Goal: Transaction & Acquisition: Purchase product/service

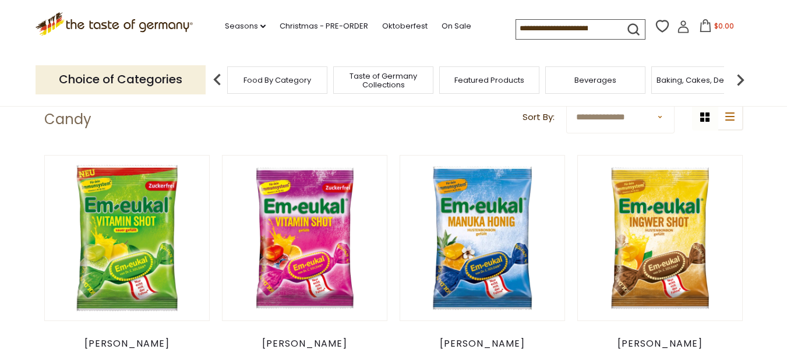
scroll to position [291, 0]
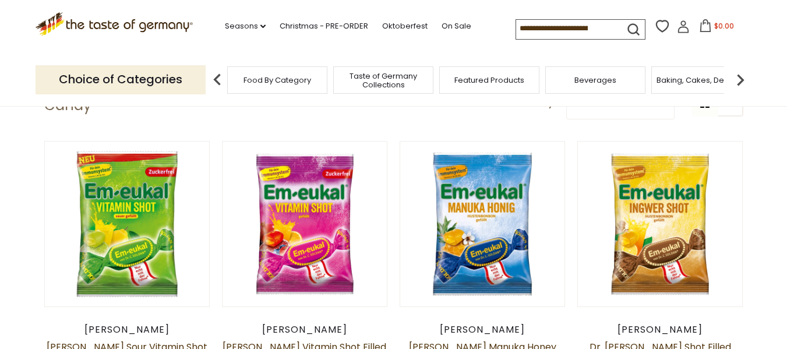
click at [214, 82] on img at bounding box center [217, 79] width 23 height 23
click at [272, 84] on span "Food By Category" at bounding box center [278, 80] width 68 height 9
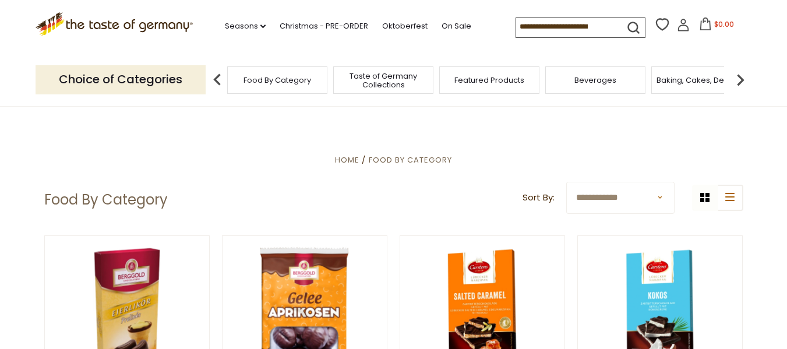
click at [737, 71] on img at bounding box center [740, 79] width 23 height 23
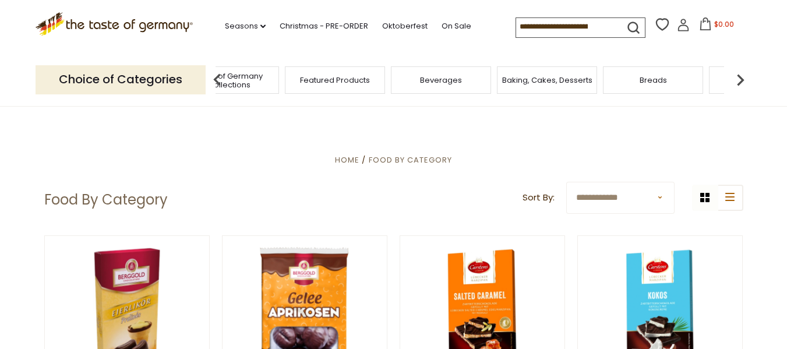
click at [553, 80] on span "Baking, Cakes, Desserts" at bounding box center [547, 80] width 90 height 9
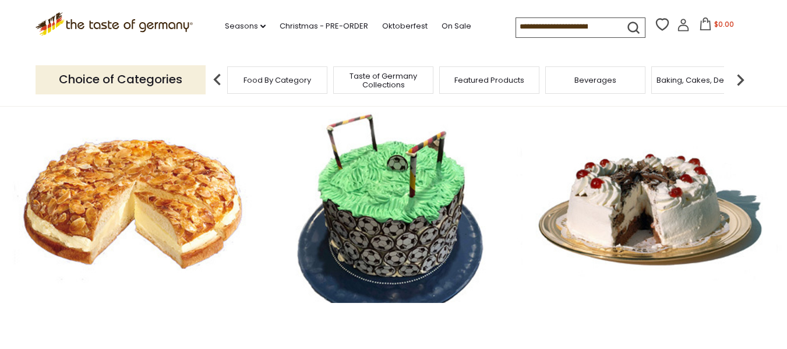
click at [261, 87] on div "Food By Category" at bounding box center [277, 79] width 100 height 27
click at [269, 78] on span "Food By Category" at bounding box center [278, 80] width 68 height 9
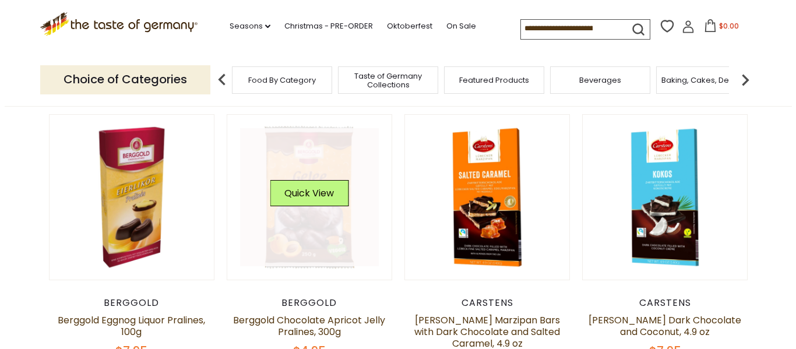
scroll to position [117, 0]
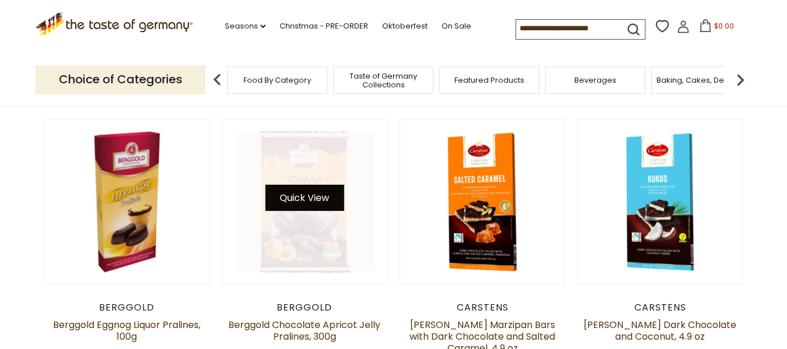
click at [312, 205] on button "Quick View" at bounding box center [304, 198] width 79 height 26
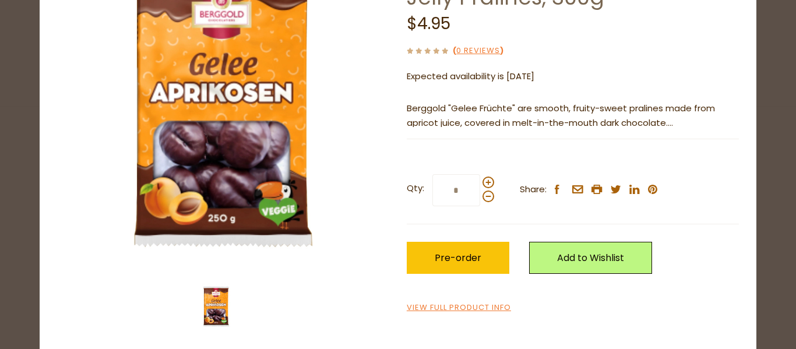
click at [460, 191] on input "*" at bounding box center [456, 190] width 48 height 32
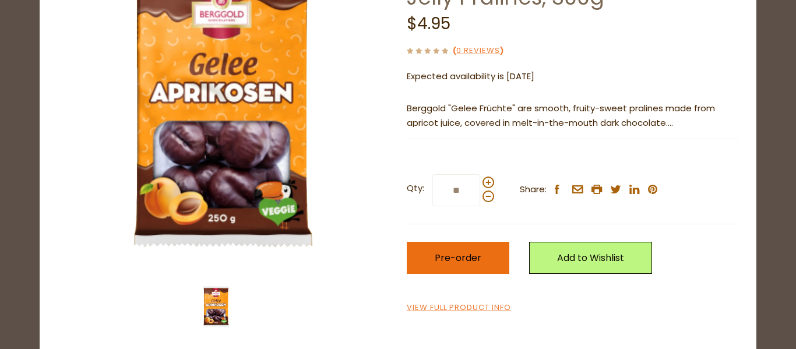
type input "**"
click at [461, 264] on span "Pre-order" at bounding box center [458, 257] width 47 height 13
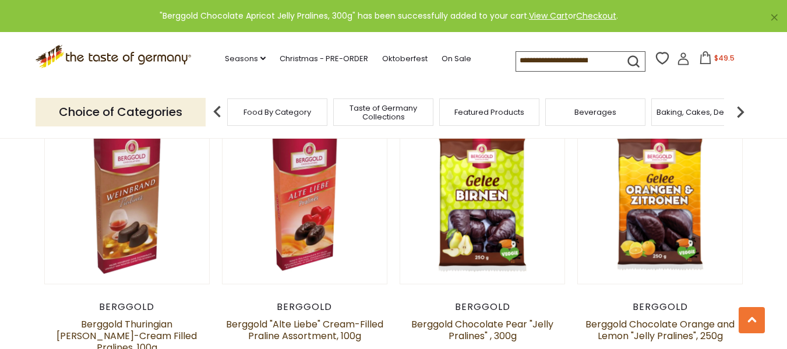
scroll to position [466, 0]
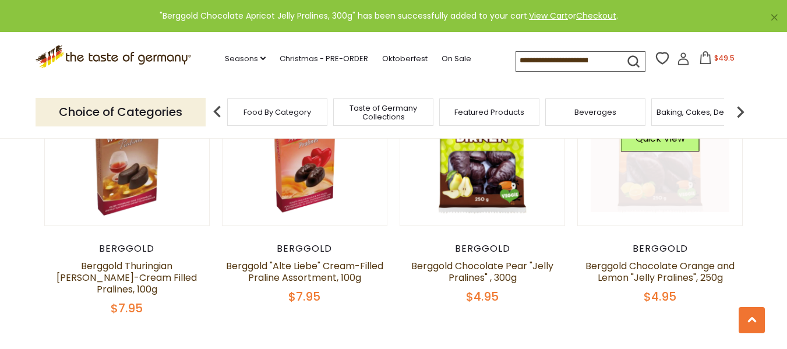
click at [673, 178] on link at bounding box center [660, 142] width 139 height 139
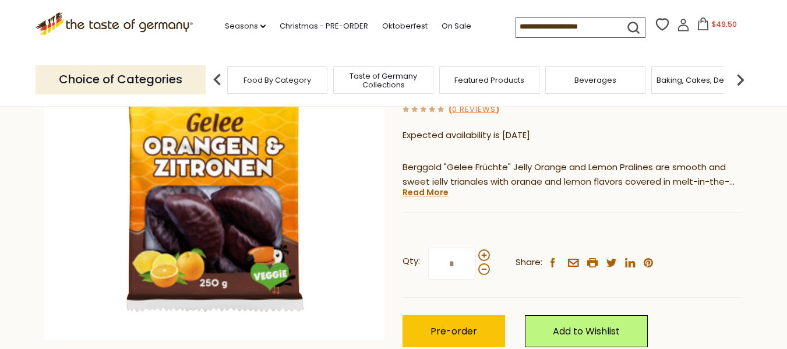
scroll to position [175, 0]
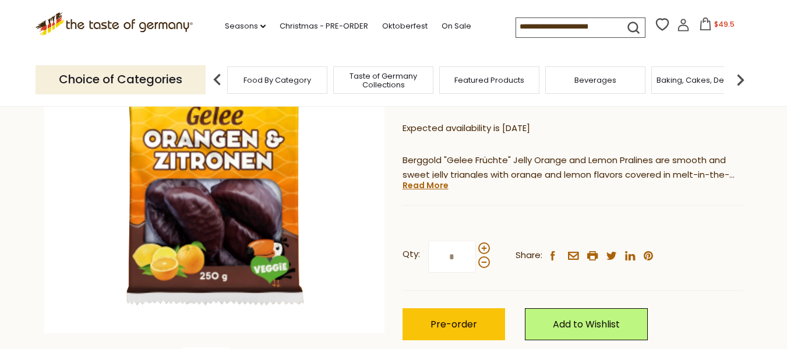
click at [469, 256] on input "*" at bounding box center [452, 257] width 48 height 32
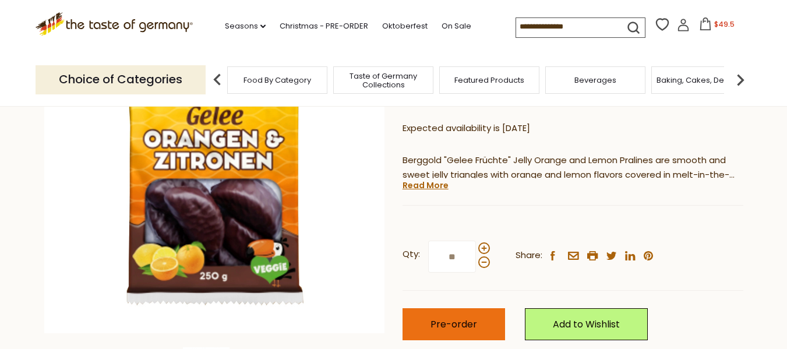
type input "**"
click at [464, 325] on span "Pre-order" at bounding box center [454, 324] width 47 height 13
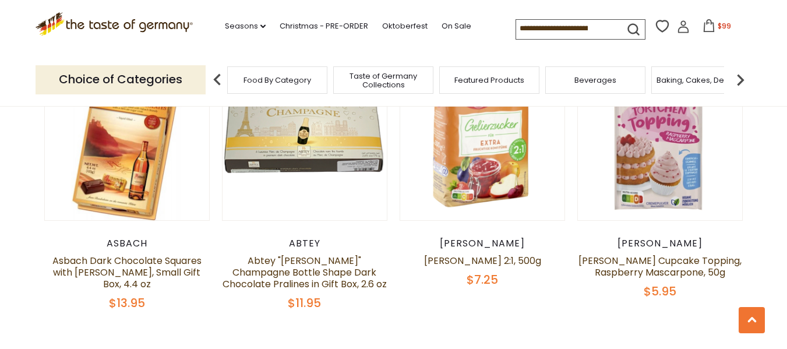
scroll to position [2681, 0]
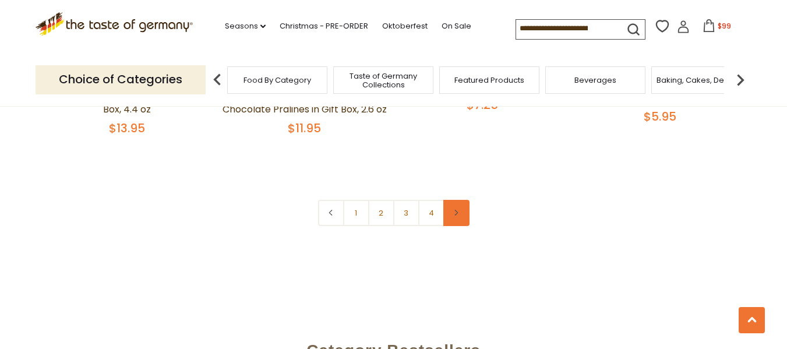
click at [451, 200] on link at bounding box center [457, 213] width 26 height 26
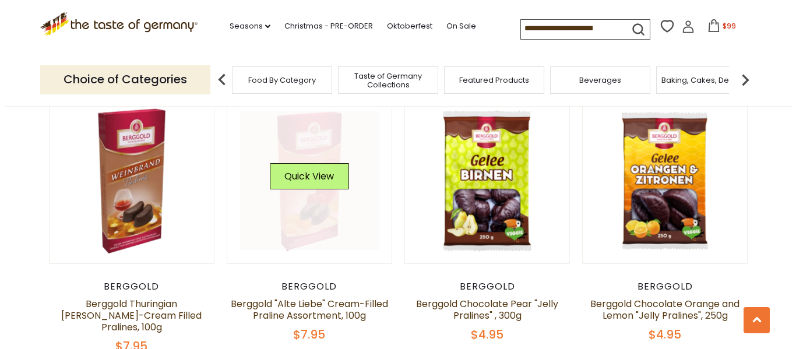
scroll to position [408, 0]
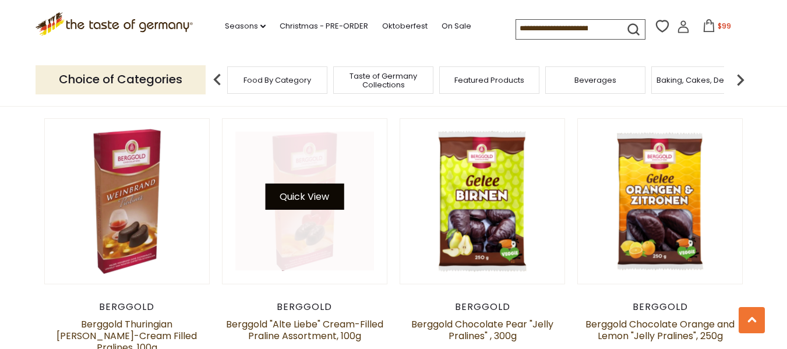
click at [337, 192] on button "Quick View" at bounding box center [304, 197] width 79 height 26
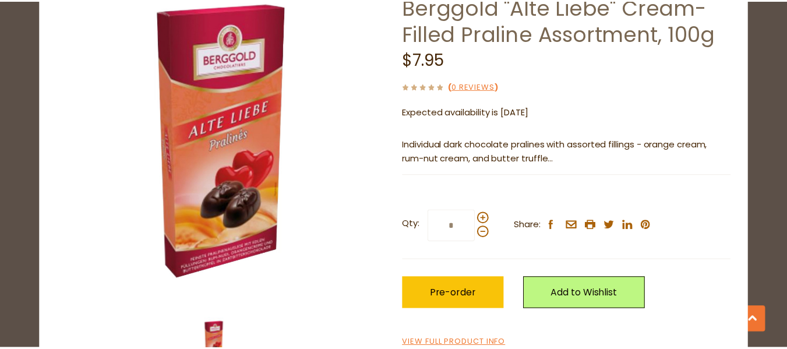
scroll to position [117, 0]
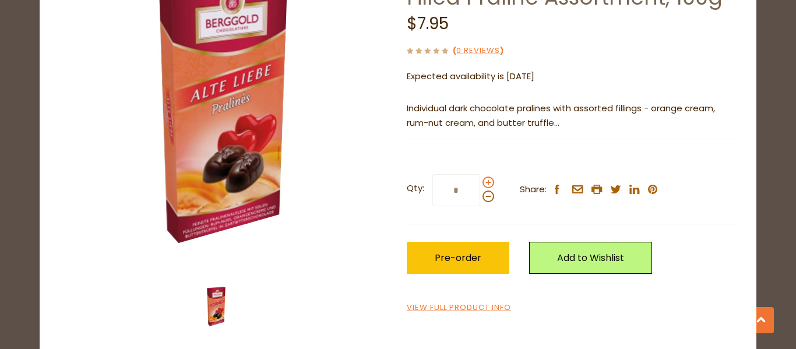
click at [485, 183] on span at bounding box center [489, 183] width 12 height 12
click at [480, 183] on input "*" at bounding box center [456, 190] width 48 height 32
click at [485, 183] on span at bounding box center [489, 183] width 12 height 12
click at [480, 183] on input "*" at bounding box center [456, 190] width 48 height 32
click at [485, 183] on span at bounding box center [489, 183] width 12 height 12
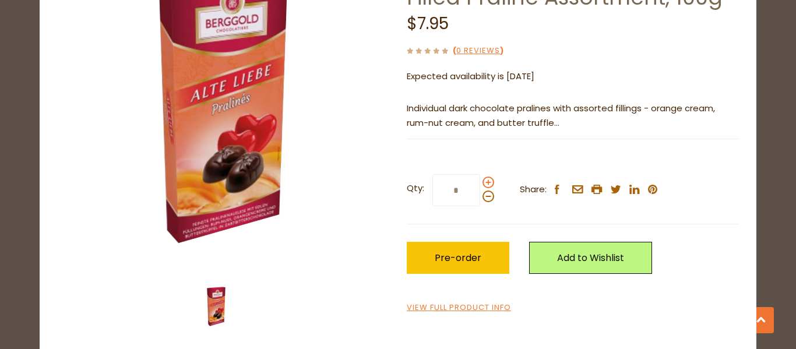
click at [480, 183] on input "*" at bounding box center [456, 190] width 48 height 32
click at [485, 183] on span at bounding box center [489, 183] width 12 height 12
click at [480, 183] on input "*" at bounding box center [456, 190] width 48 height 32
type input "*"
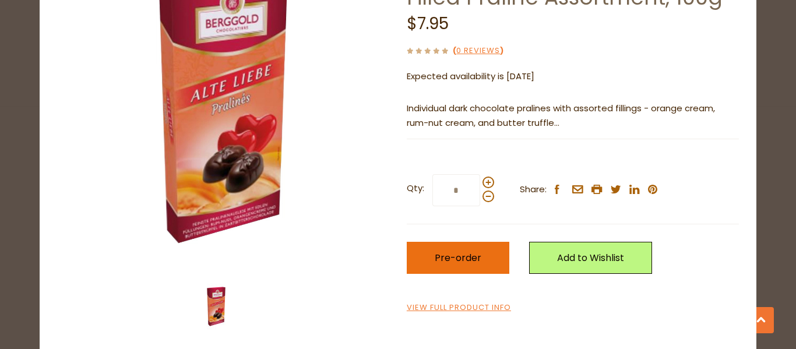
click at [468, 253] on span "Pre-order" at bounding box center [458, 257] width 47 height 13
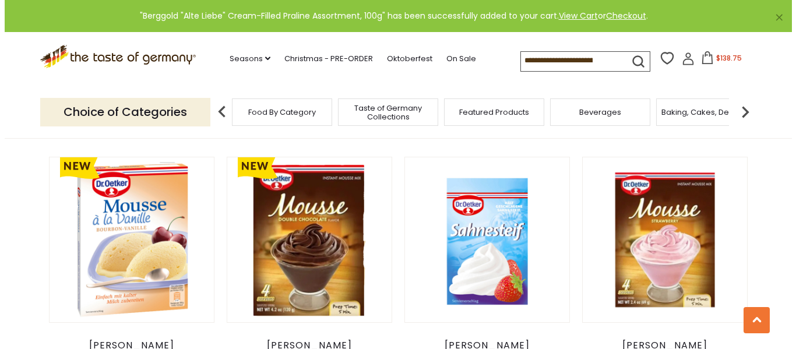
scroll to position [991, 0]
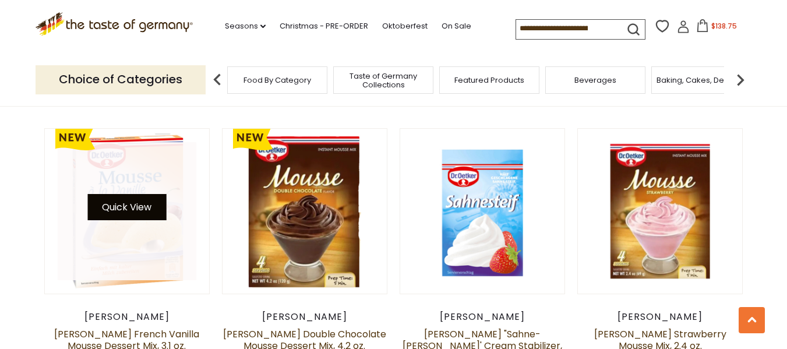
click at [124, 194] on button "Quick View" at bounding box center [126, 207] width 79 height 26
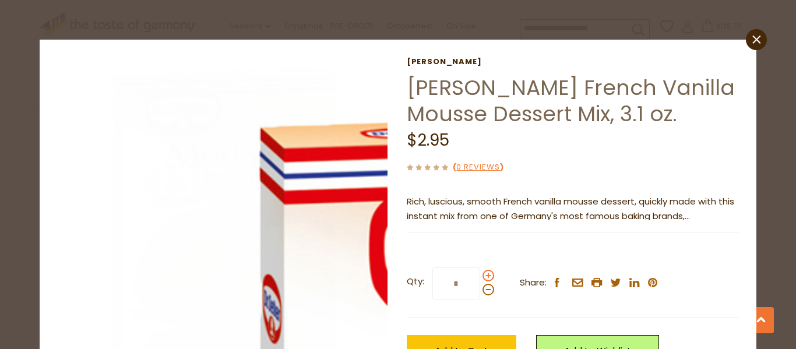
click at [485, 275] on span at bounding box center [489, 276] width 12 height 12
click at [480, 275] on input "*" at bounding box center [456, 284] width 48 height 32
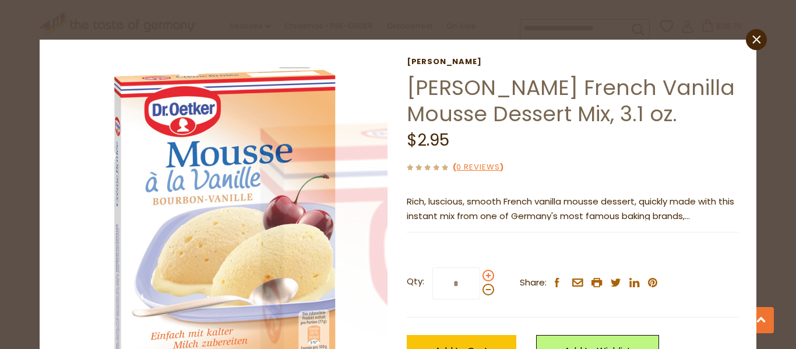
click at [485, 275] on span at bounding box center [489, 276] width 12 height 12
click at [480, 275] on input "*" at bounding box center [456, 284] width 48 height 32
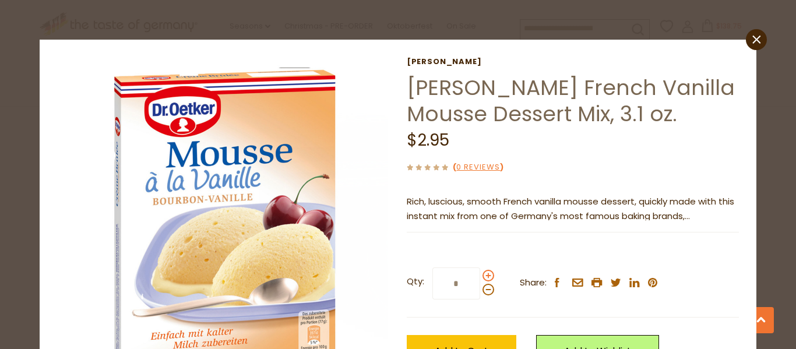
click at [485, 275] on span at bounding box center [489, 276] width 12 height 12
click at [480, 275] on input "*" at bounding box center [456, 284] width 48 height 32
click at [485, 275] on span at bounding box center [489, 276] width 12 height 12
click at [480, 275] on input "*" at bounding box center [456, 284] width 48 height 32
click at [485, 275] on span at bounding box center [489, 276] width 12 height 12
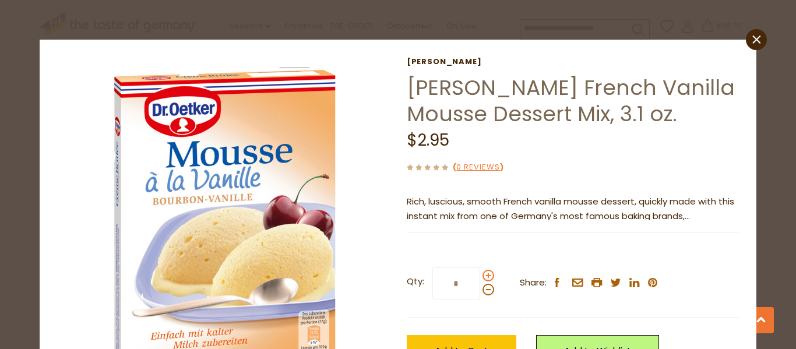
click at [480, 275] on input "*" at bounding box center [456, 284] width 48 height 32
click at [485, 275] on span at bounding box center [489, 276] width 12 height 12
click at [480, 275] on input "*" at bounding box center [456, 284] width 48 height 32
click at [485, 275] on span at bounding box center [489, 276] width 12 height 12
click at [480, 275] on input "*" at bounding box center [456, 284] width 48 height 32
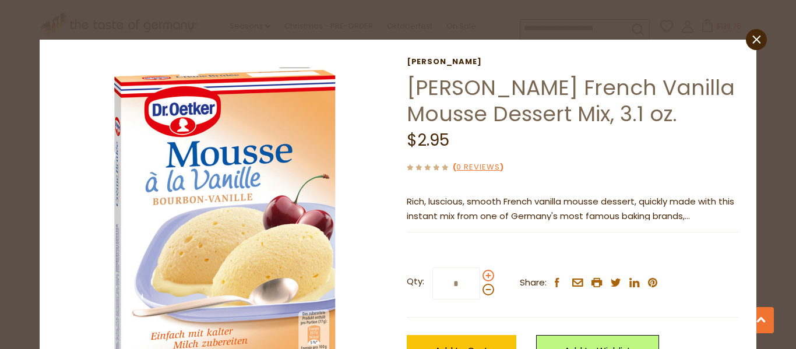
type input "*"
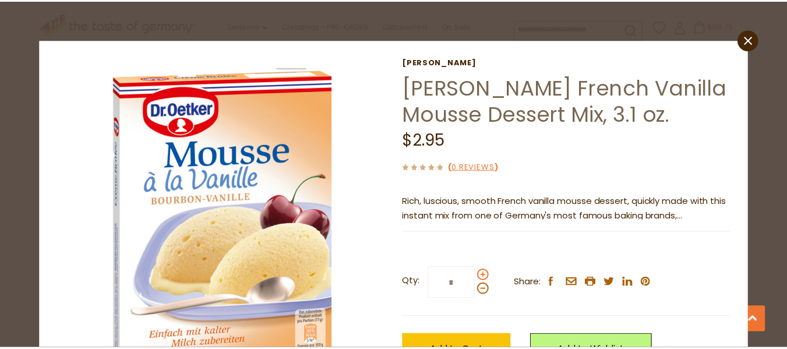
scroll to position [58, 0]
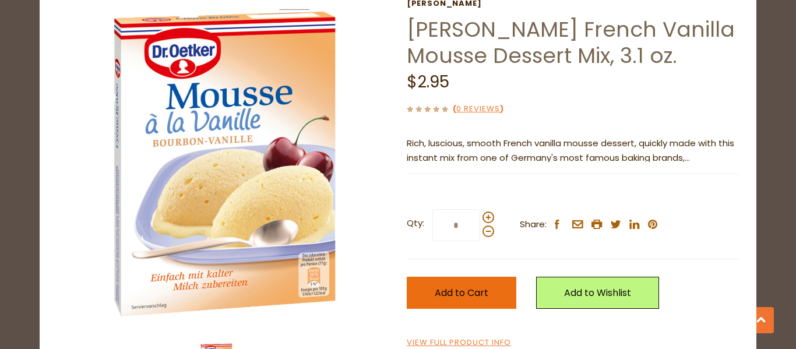
click at [454, 286] on button "Add to Cart" at bounding box center [462, 293] width 110 height 32
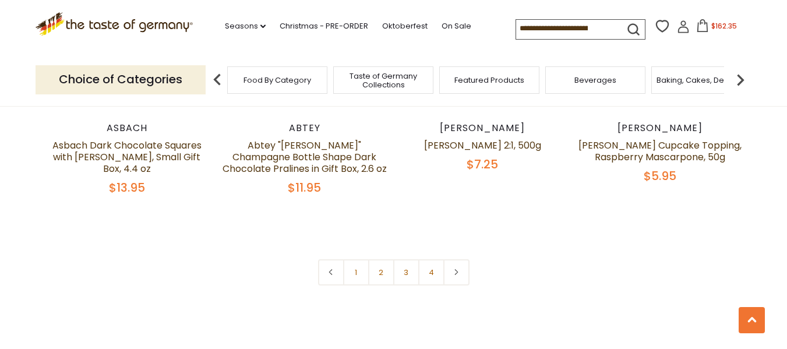
scroll to position [2739, 0]
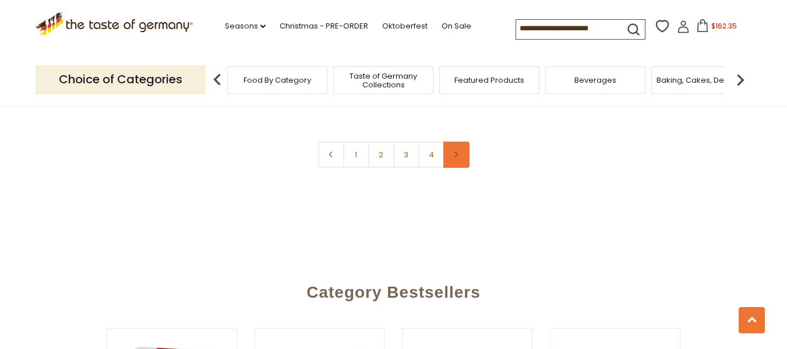
click at [454, 152] on icon at bounding box center [456, 155] width 7 height 6
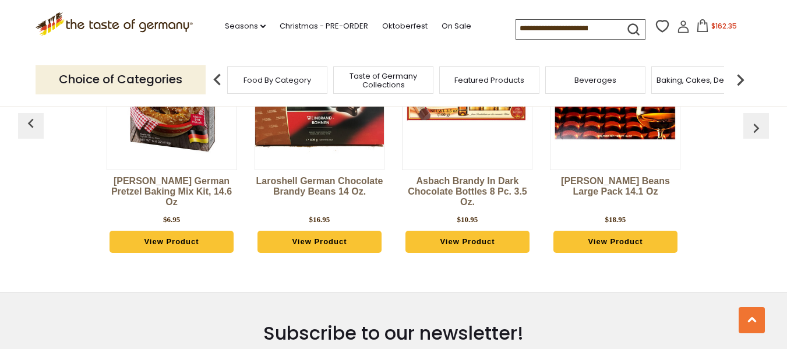
scroll to position [2972, 0]
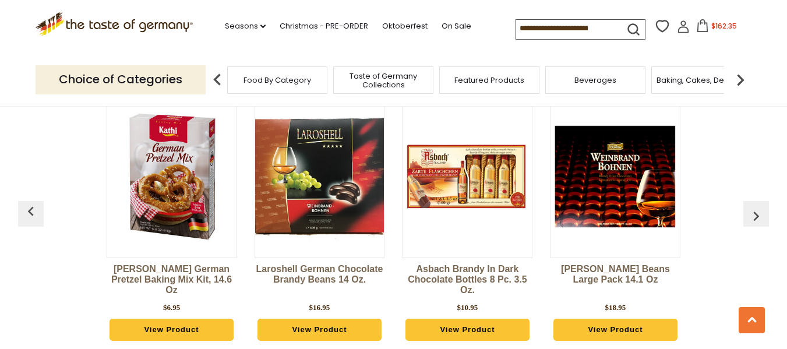
click at [569, 33] on input at bounding box center [565, 28] width 98 height 16
type input "******"
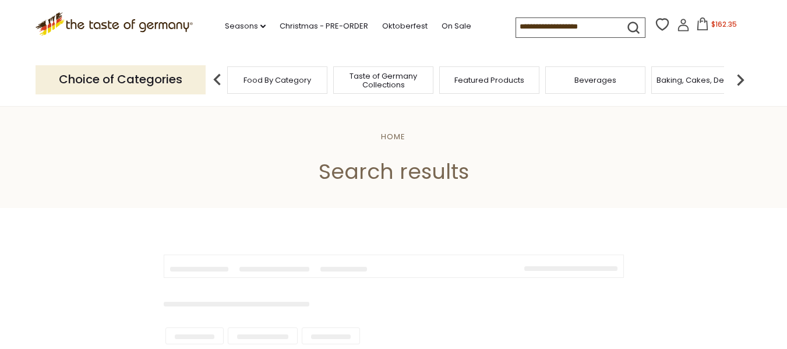
type input "******"
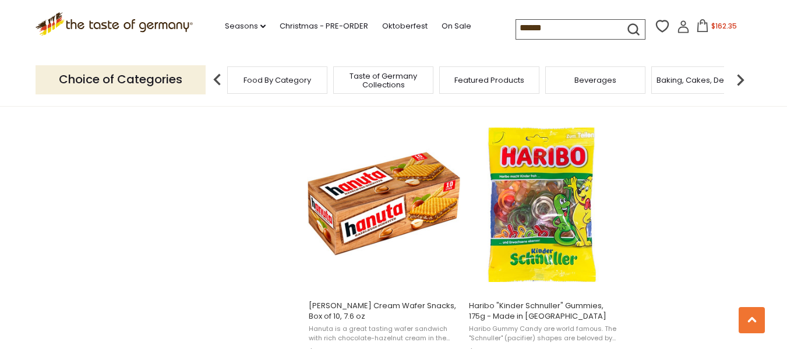
scroll to position [1224, 0]
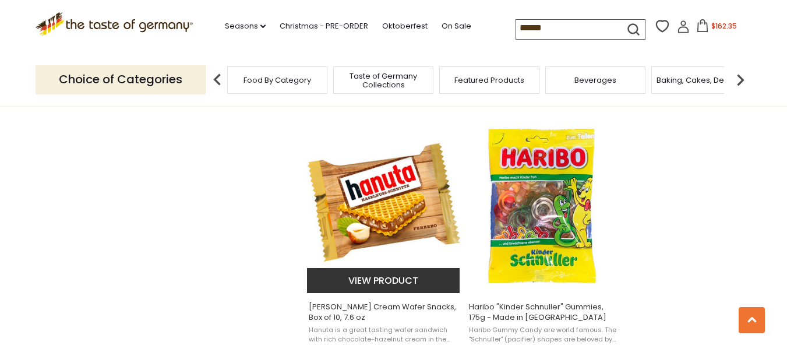
click at [385, 212] on img "Hanuta Hazelnut Cream Wafer Snacks, Box of 10, 7.6 oz" at bounding box center [384, 206] width 154 height 154
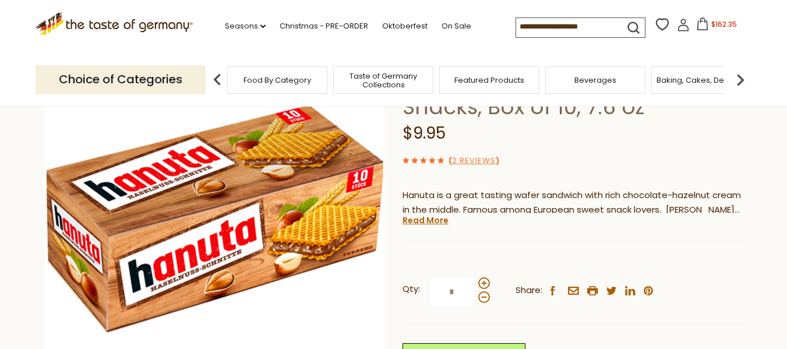
scroll to position [175, 0]
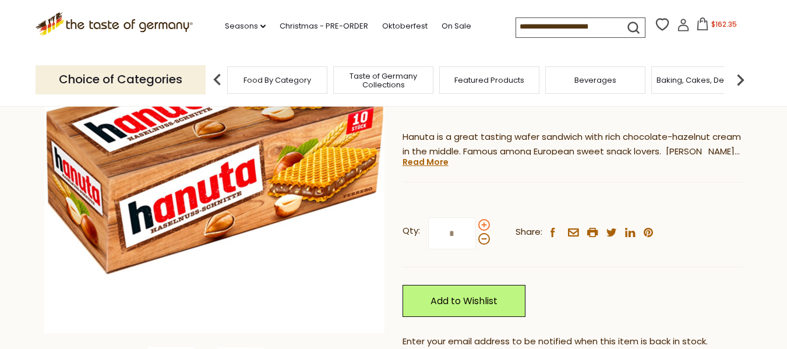
click at [485, 224] on span at bounding box center [484, 225] width 12 height 12
click at [476, 224] on input "*" at bounding box center [452, 233] width 48 height 32
click at [485, 224] on span at bounding box center [484, 225] width 12 height 12
click at [476, 224] on input "*" at bounding box center [452, 233] width 48 height 32
click at [485, 224] on span at bounding box center [484, 225] width 12 height 12
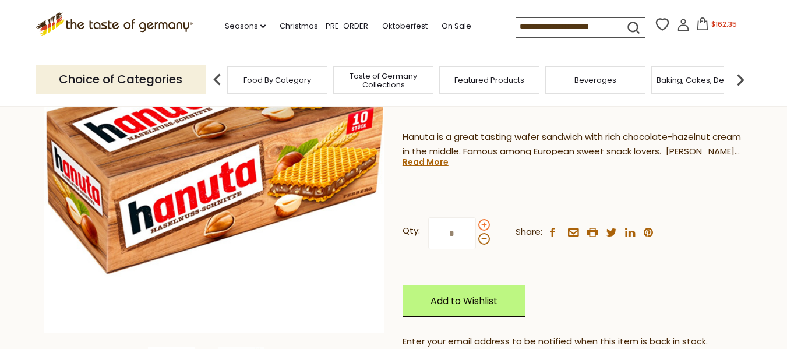
click at [476, 224] on input "*" at bounding box center [452, 233] width 48 height 32
click at [485, 224] on span at bounding box center [484, 225] width 12 height 12
click at [476, 224] on input "*" at bounding box center [452, 233] width 48 height 32
click at [485, 224] on span at bounding box center [484, 225] width 12 height 12
click at [476, 224] on input "*" at bounding box center [452, 233] width 48 height 32
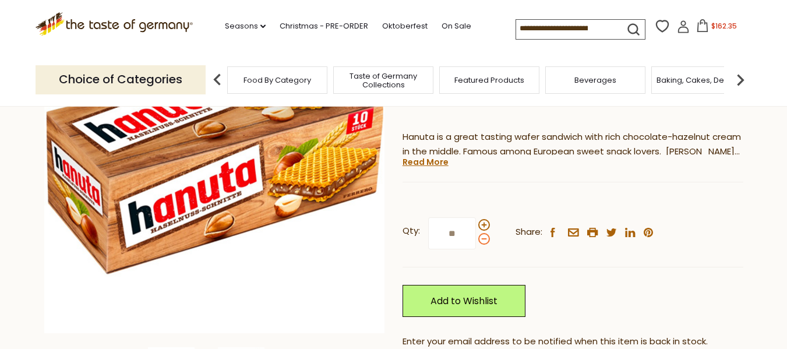
click at [485, 242] on span at bounding box center [484, 239] width 12 height 12
click at [476, 242] on input "**" at bounding box center [452, 233] width 48 height 32
type input "*"
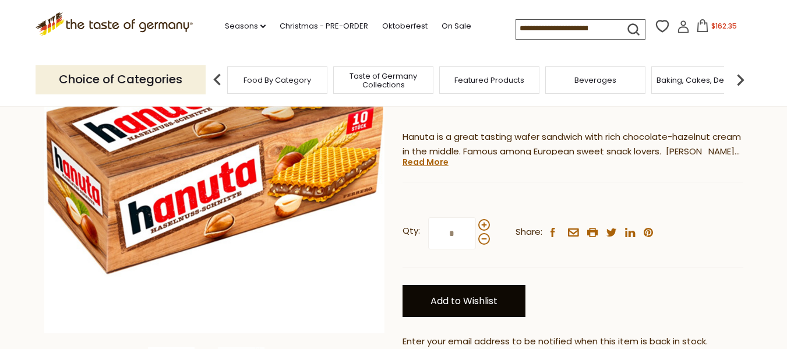
click at [484, 301] on link "Add to Wishlist" at bounding box center [464, 301] width 123 height 32
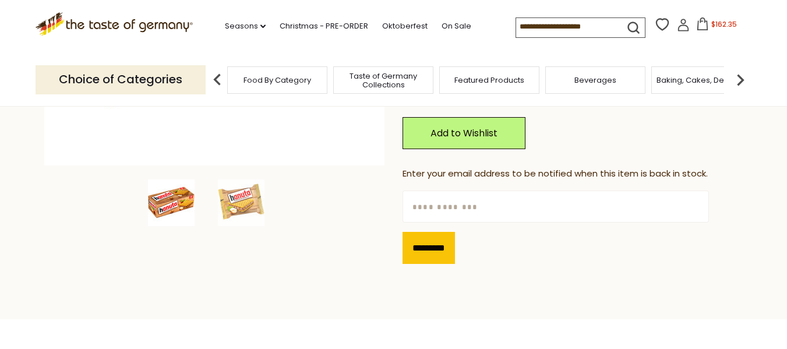
scroll to position [350, 0]
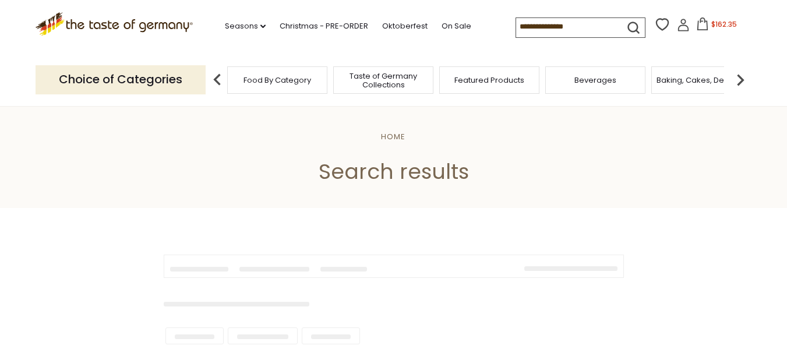
type input "******"
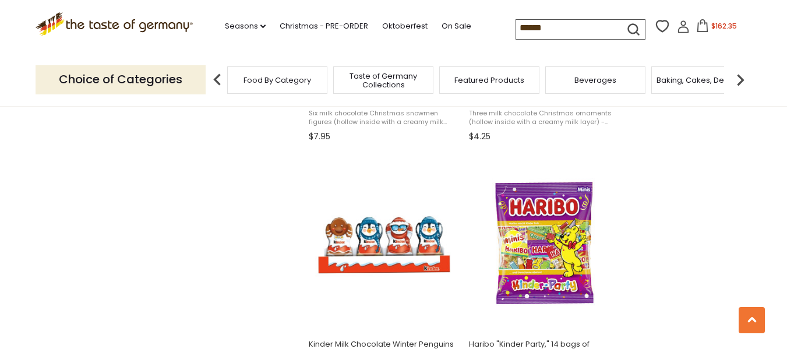
scroll to position [466, 0]
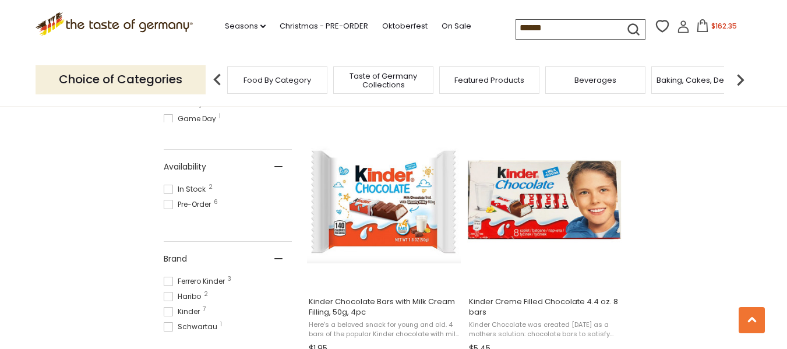
click at [703, 29] on icon at bounding box center [703, 25] width 10 height 13
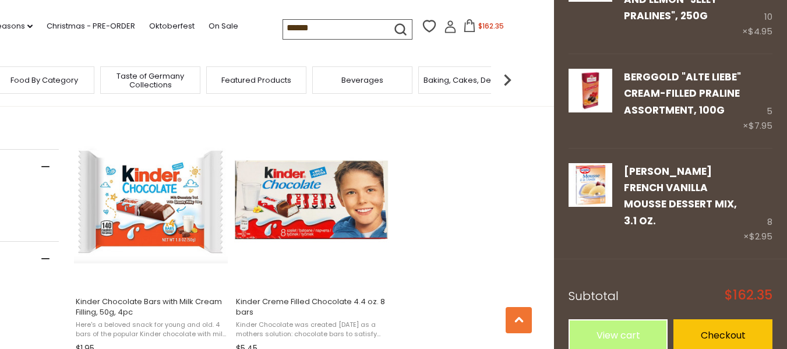
scroll to position [36, 0]
